Goal: Obtain resource: Obtain resource

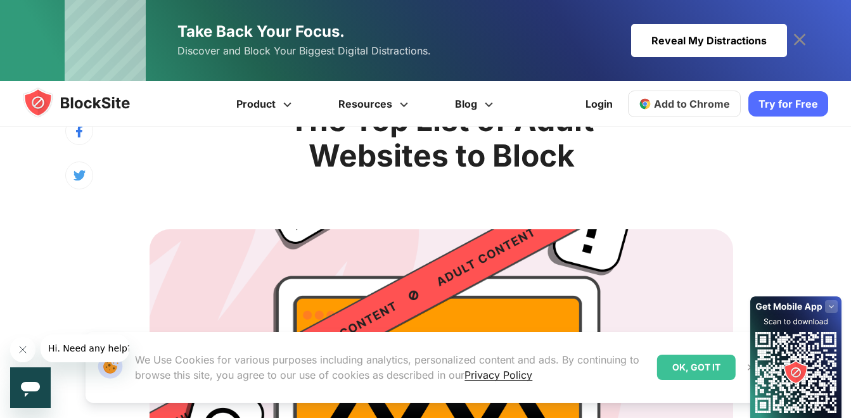
scroll to position [253, 0]
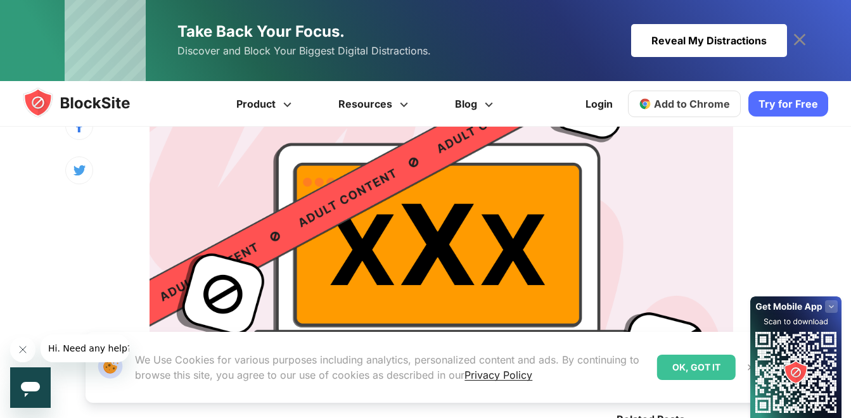
click at [682, 362] on div "OK, GOT IT" at bounding box center [696, 367] width 79 height 25
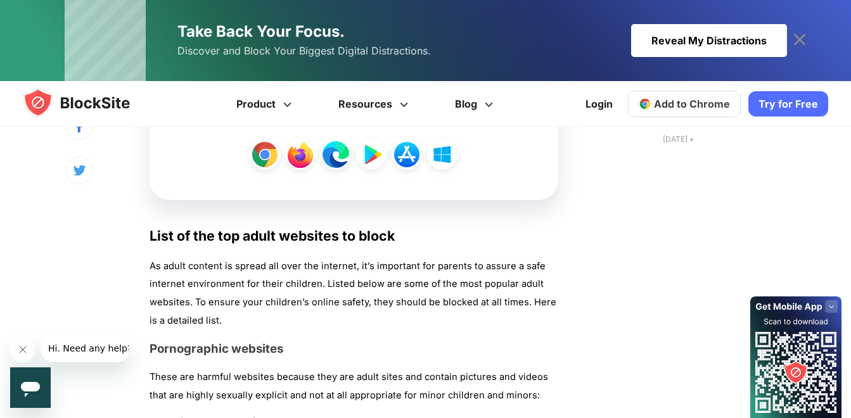
scroll to position [1077, 0]
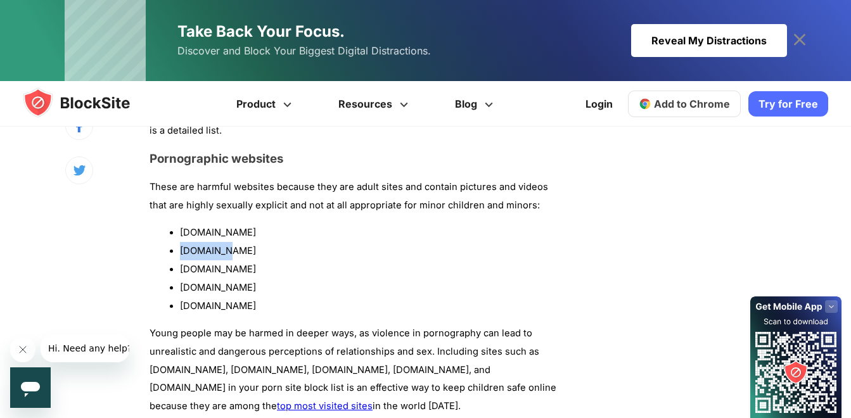
drag, startPoint x: 179, startPoint y: 251, endPoint x: 228, endPoint y: 251, distance: 48.8
click at [228, 251] on ul "[DOMAIN_NAME] [DOMAIN_NAME] [DOMAIN_NAME] [DOMAIN_NAME] [DOMAIN_NAME]" at bounding box center [353, 269] width 409 height 91
copy li "[DOMAIN_NAME]"
drag, startPoint x: 177, startPoint y: 271, endPoint x: 271, endPoint y: 267, distance: 93.8
click at [271, 267] on ul "[DOMAIN_NAME] [DOMAIN_NAME] [DOMAIN_NAME] [DOMAIN_NAME] [DOMAIN_NAME]" at bounding box center [353, 269] width 409 height 91
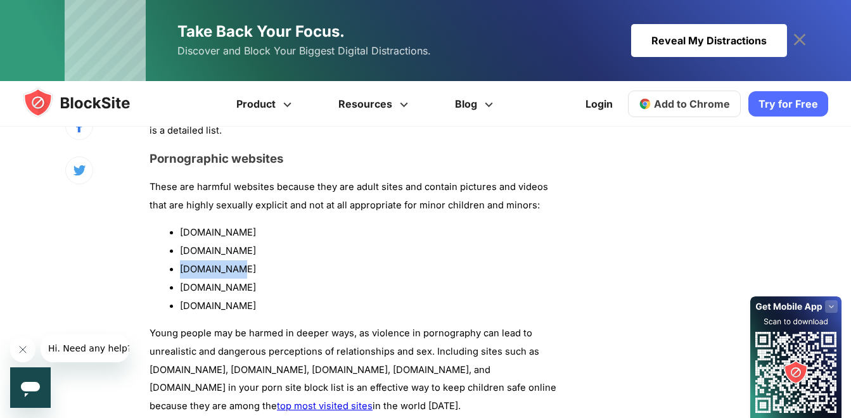
copy li "[DOMAIN_NAME]"
drag, startPoint x: 180, startPoint y: 254, endPoint x: 249, endPoint y: 253, distance: 69.0
click at [249, 253] on li "[DOMAIN_NAME]" at bounding box center [369, 251] width 378 height 18
copy li "[DOMAIN_NAME]"
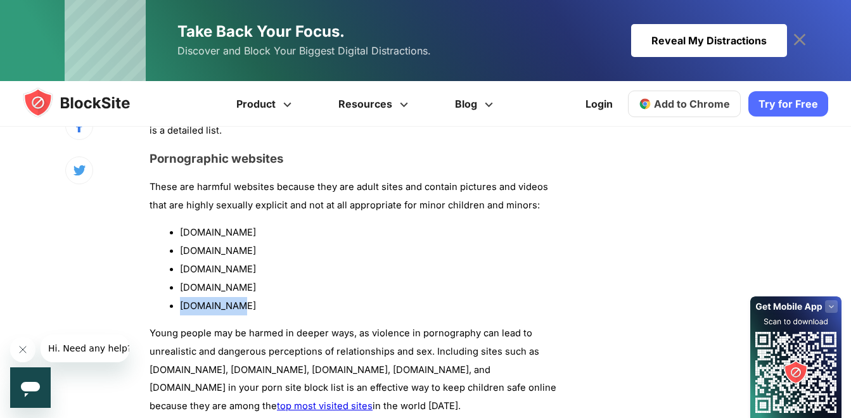
drag, startPoint x: 181, startPoint y: 304, endPoint x: 251, endPoint y: 309, distance: 71.1
click at [251, 309] on li "[DOMAIN_NAME]" at bounding box center [369, 306] width 378 height 18
copy li "[DOMAIN_NAME]"
